Goal: Navigation & Orientation: Find specific page/section

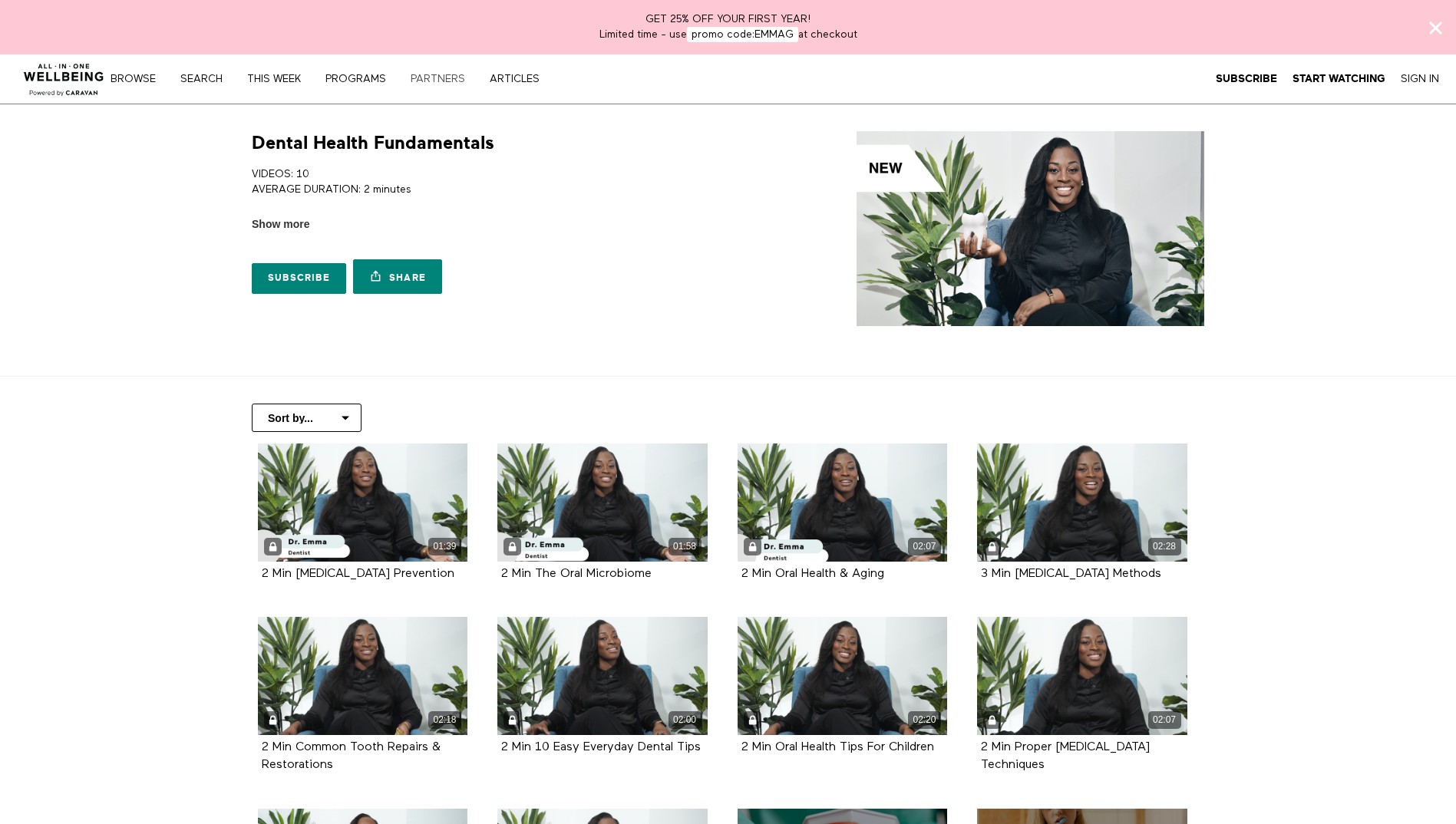
click at [417, 74] on link "PARTNERS" at bounding box center [444, 79] width 76 height 11
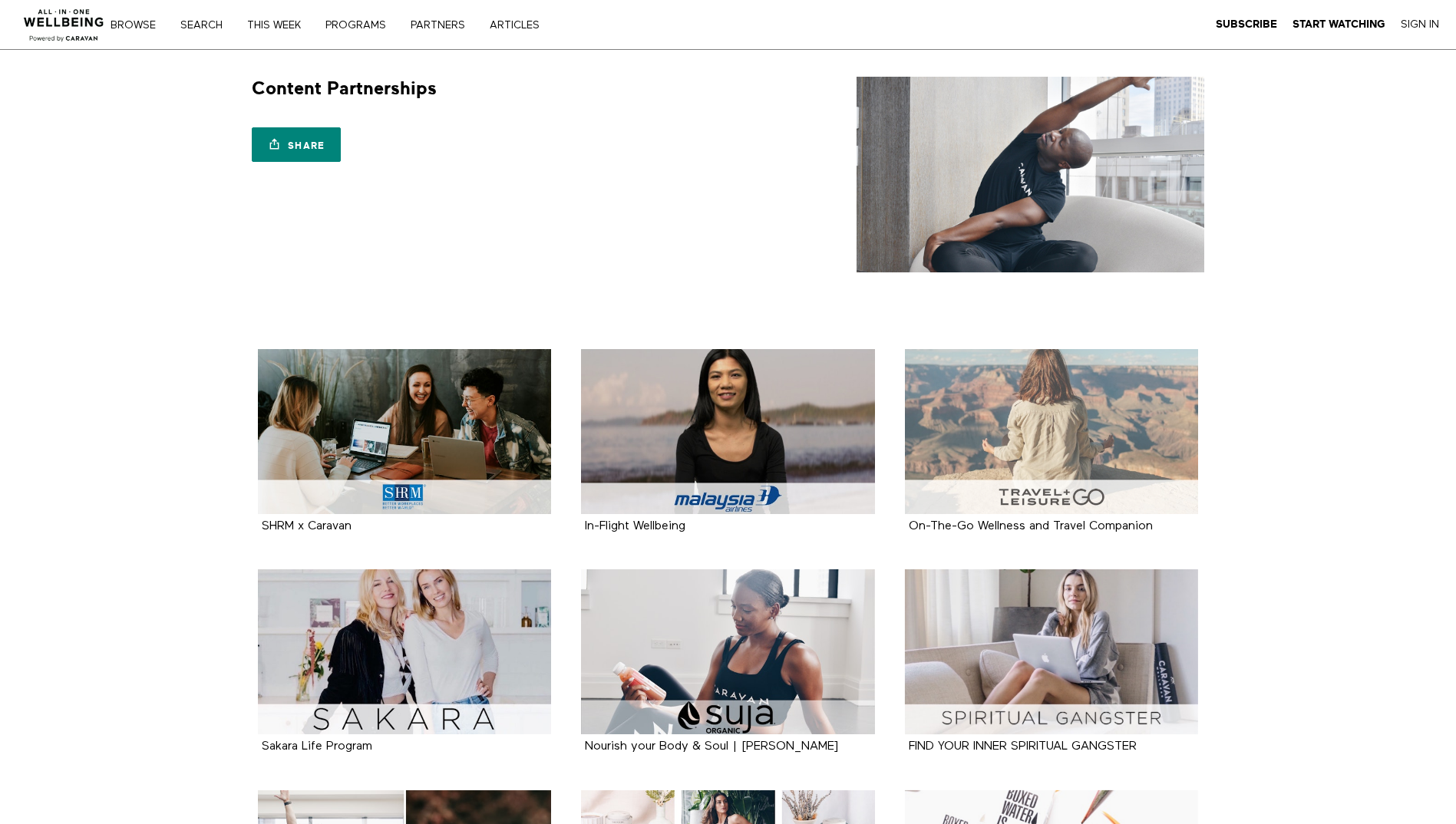
click at [1075, 417] on div at bounding box center [1052, 431] width 294 height 165
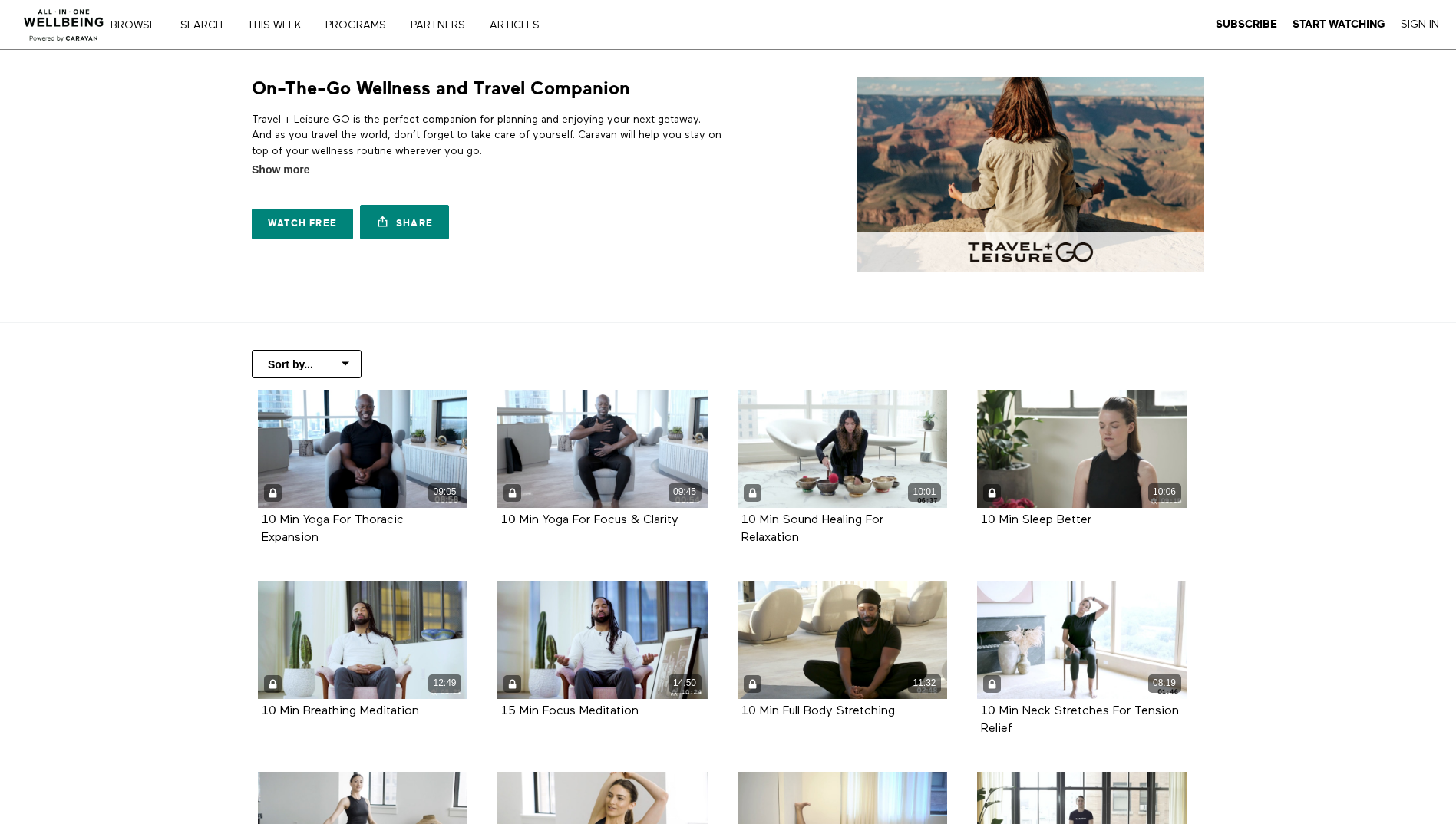
click at [70, 28] on img at bounding box center [64, 20] width 93 height 46
